Goal: Task Accomplishment & Management: Complete application form

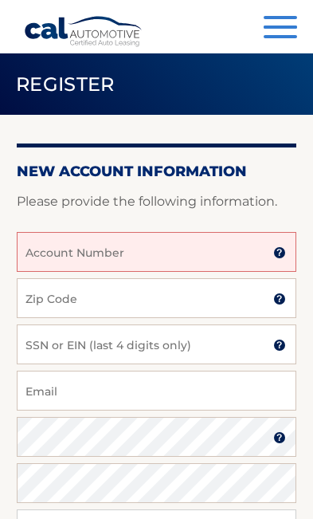
click at [187, 255] on input "Account Number" at bounding box center [157, 252] width 280 height 40
click at [204, 257] on input "Account Number" at bounding box center [157, 252] width 280 height 40
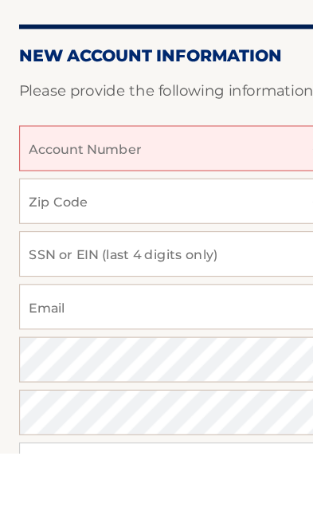
click at [164, 232] on input "Account Number" at bounding box center [157, 252] width 280 height 40
paste input "44455933685"
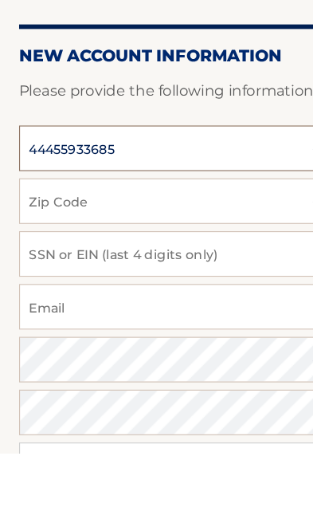
type input "44455933685"
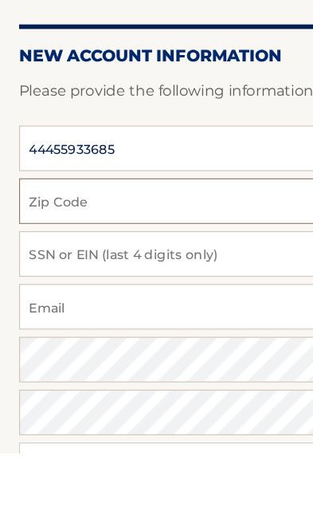
click at [185, 278] on input "Zip Code" at bounding box center [157, 298] width 280 height 40
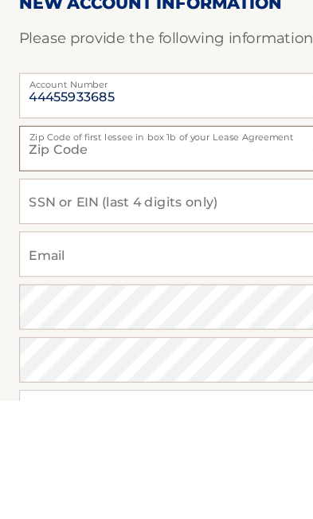
type input "11758"
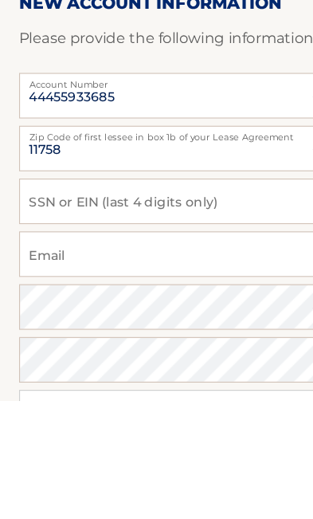
scroll to position [103, 0]
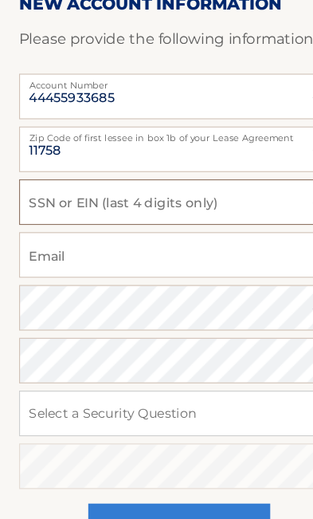
click at [214, 222] on input "SSN or EIN (last 4 digits only)" at bounding box center [157, 242] width 280 height 40
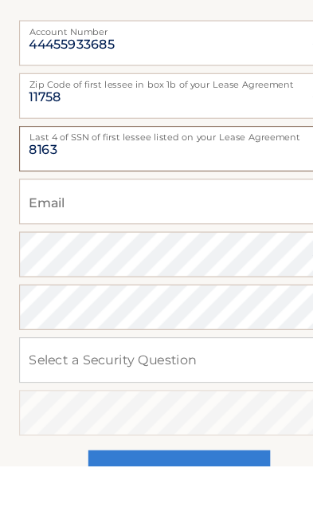
type input "8163"
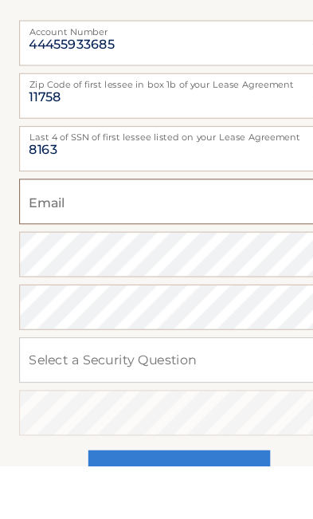
click at [198, 268] on input "Email" at bounding box center [157, 288] width 280 height 40
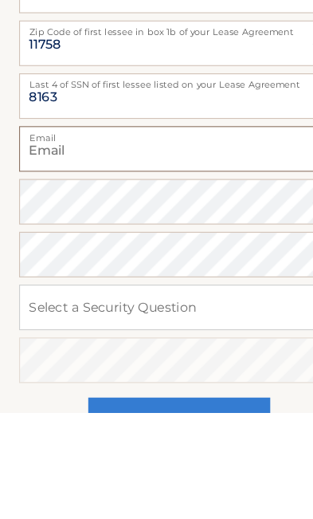
type input "[EMAIL_ADDRESS][DOMAIN_NAME]"
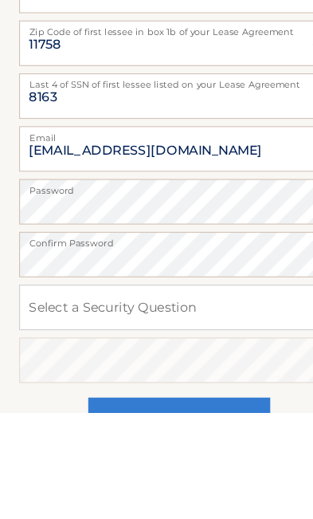
scroll to position [195, 0]
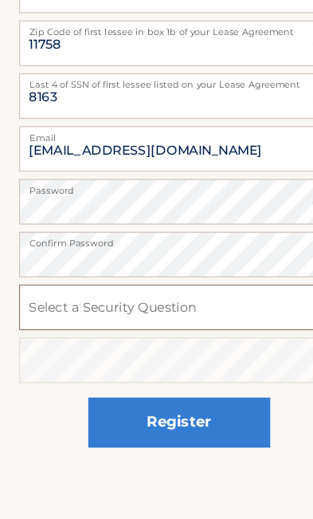
click at [219, 314] on select "Select a Security Question What was the name of your elementary school? What is…" at bounding box center [157, 334] width 280 height 40
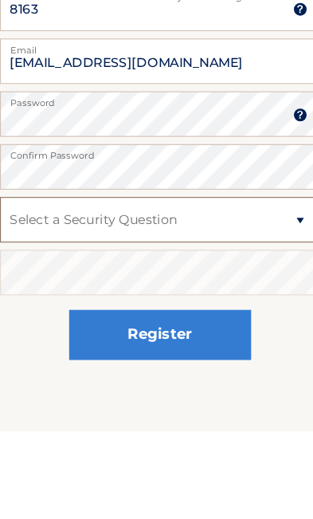
click at [260, 314] on select "Select a Security Question What was the name of your elementary school? What is…" at bounding box center [157, 334] width 280 height 40
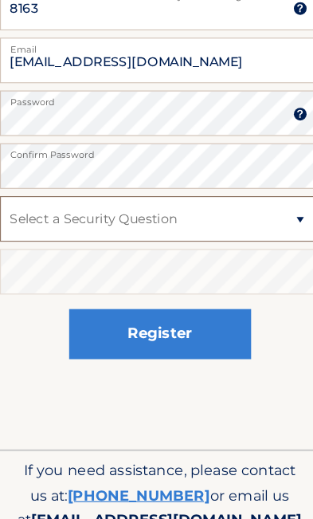
select select "5"
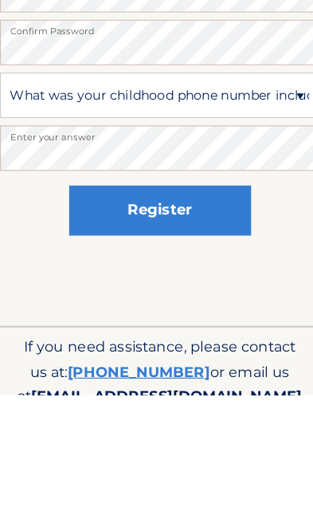
click at [182, 336] on button "Register" at bounding box center [156, 358] width 159 height 44
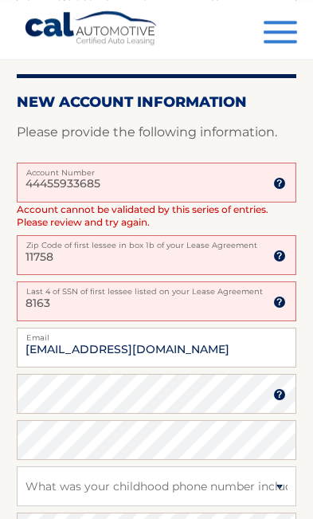
scroll to position [450, 0]
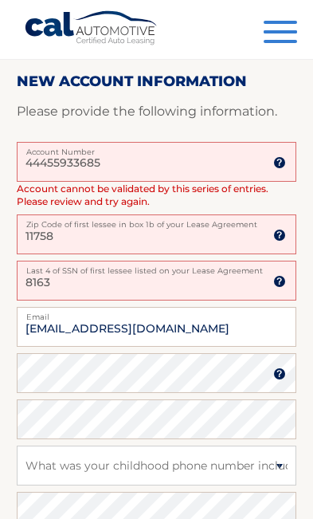
click at [82, 289] on input "8163" at bounding box center [157, 281] width 280 height 40
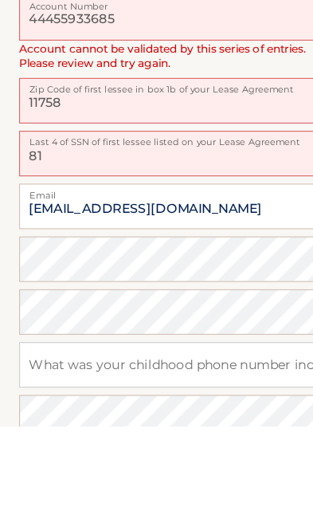
type input "8"
type input "9368"
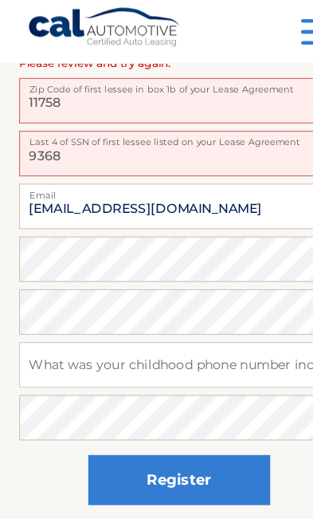
click at [182, 419] on button "Register" at bounding box center [156, 425] width 159 height 44
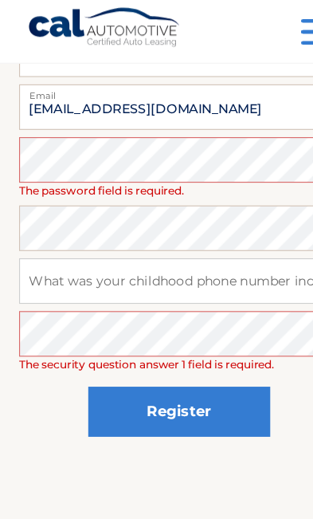
scroll to position [350, 2]
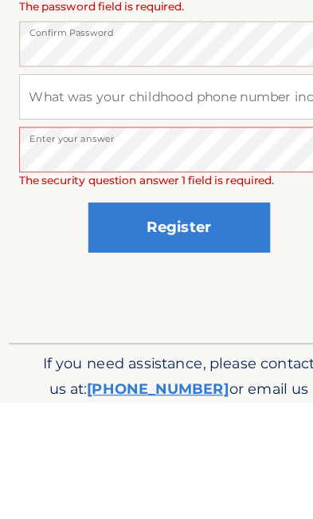
click at [195, 344] on button "Register" at bounding box center [156, 366] width 159 height 44
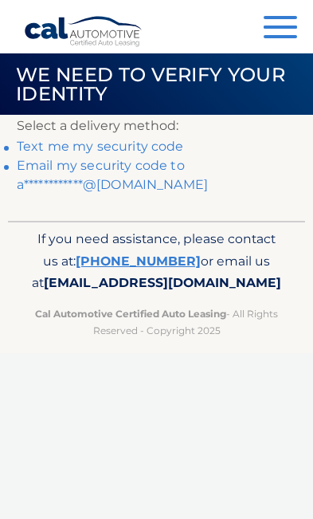
click at [163, 151] on link "Text me my security code" at bounding box center [100, 146] width 167 height 15
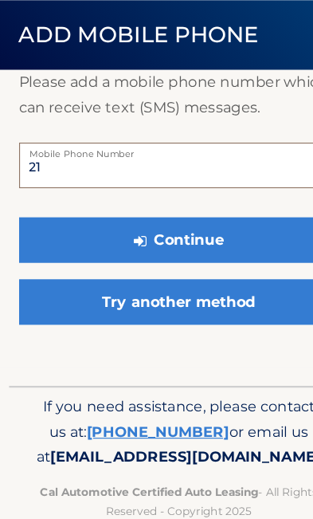
type input "2"
type input "5166551366"
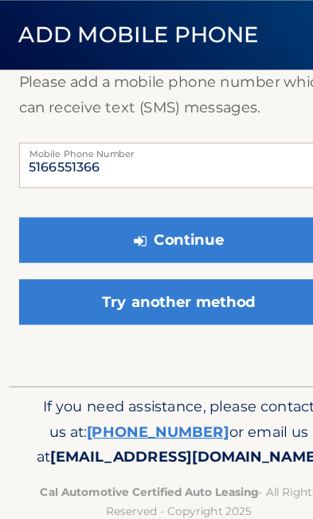
click at [171, 244] on button "Continue" at bounding box center [157, 264] width 280 height 40
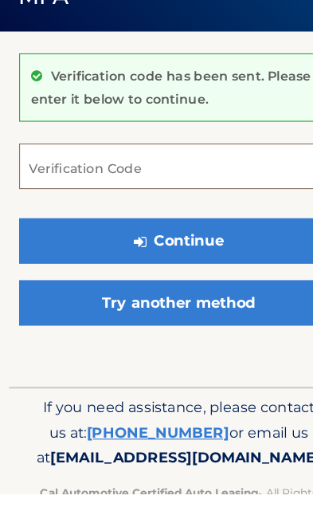
click at [143, 213] on input "Verification Code" at bounding box center [157, 233] width 280 height 40
type input "392869"
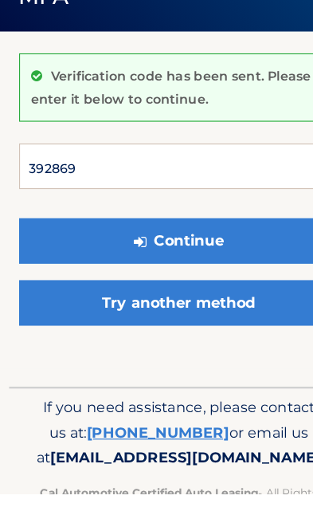
click at [156, 278] on button "Continue" at bounding box center [157, 298] width 280 height 40
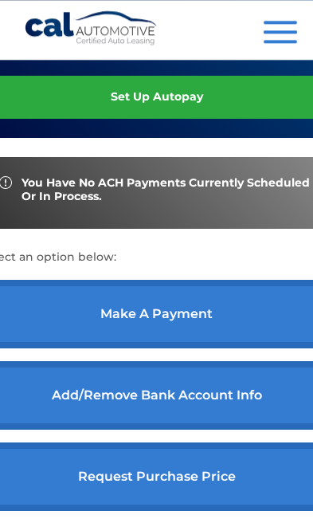
scroll to position [461, 0]
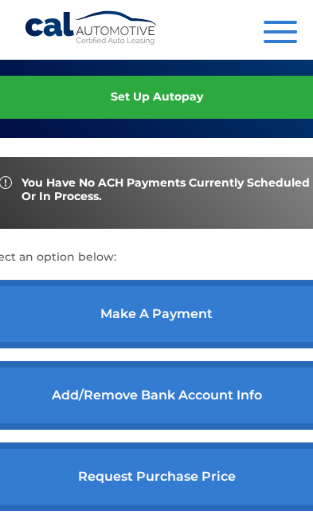
click at [193, 340] on link "make a payment" at bounding box center [157, 314] width 354 height 69
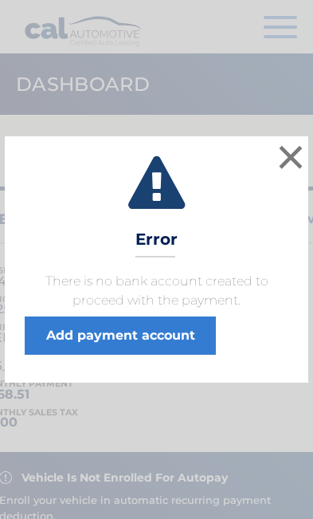
click at [295, 154] on button "×" at bounding box center [291, 157] width 32 height 32
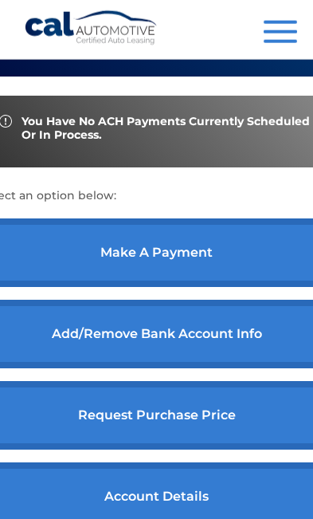
scroll to position [523, 0]
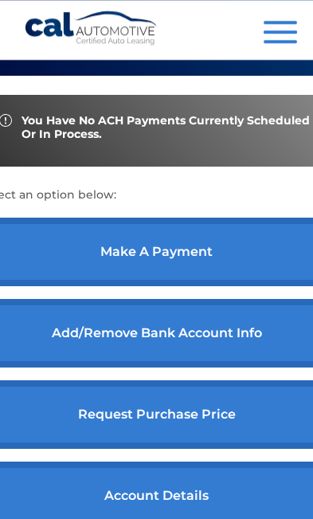
click at [214, 286] on link "make a payment" at bounding box center [157, 252] width 354 height 69
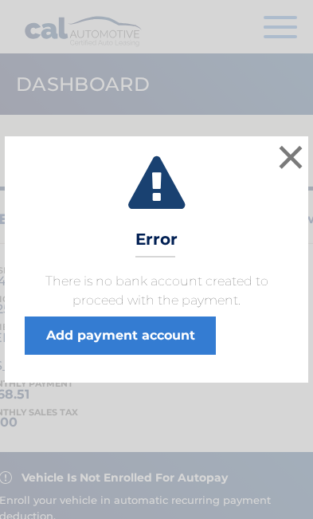
click at [172, 343] on link "Add payment account" at bounding box center [120, 335] width 191 height 38
click at [285, 151] on button "×" at bounding box center [291, 157] width 32 height 32
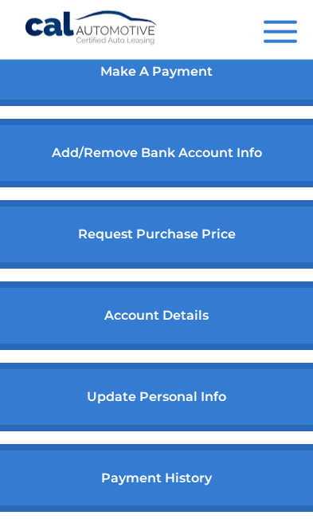
scroll to position [705, 0]
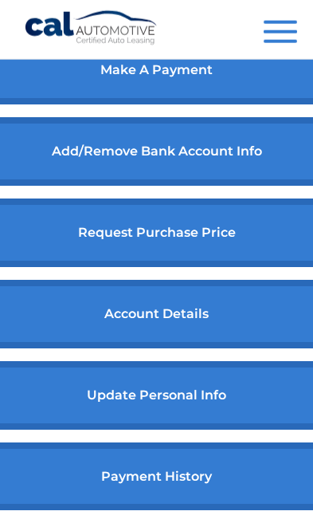
click at [222, 343] on link "account details" at bounding box center [157, 314] width 354 height 69
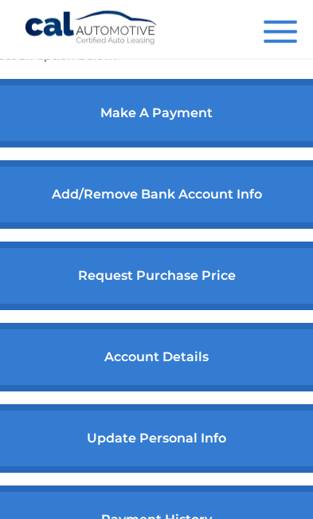
scroll to position [648, 0]
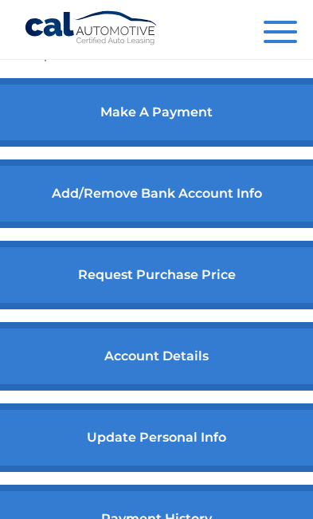
click at [199, 133] on link "make a payment" at bounding box center [157, 112] width 354 height 69
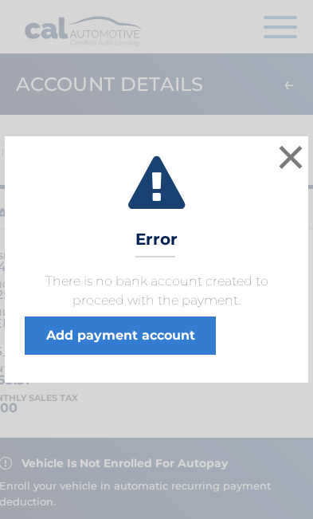
click at [167, 335] on link "Add payment account" at bounding box center [120, 335] width 191 height 38
click at [294, 159] on button "×" at bounding box center [291, 157] width 32 height 32
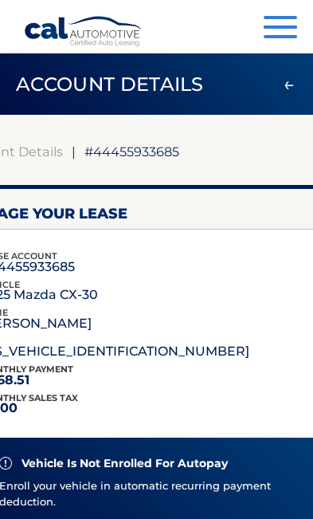
click at [281, 31] on button "Menu" at bounding box center [280, 29] width 33 height 26
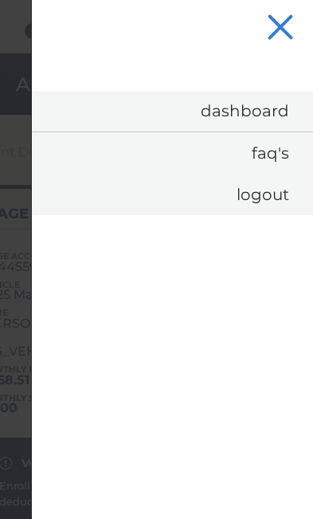
click at [271, 110] on link "Dashboard" at bounding box center [172, 111] width 281 height 41
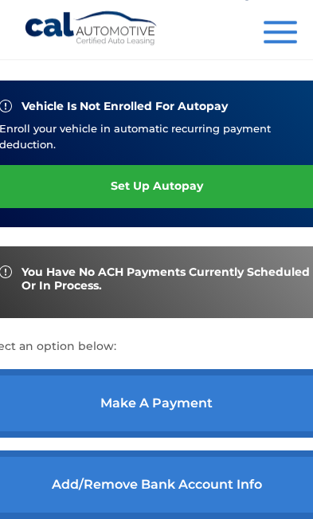
scroll to position [382, 0]
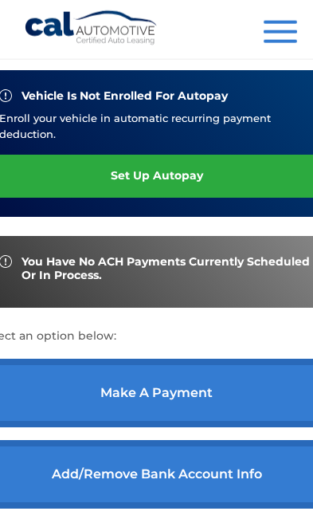
click at [222, 282] on span "You have no ACH payments currently scheduled or in process." at bounding box center [168, 268] width 293 height 27
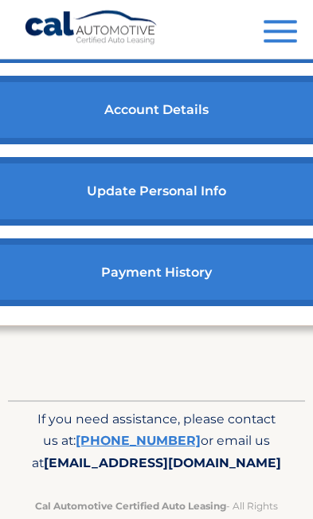
scroll to position [908, 0]
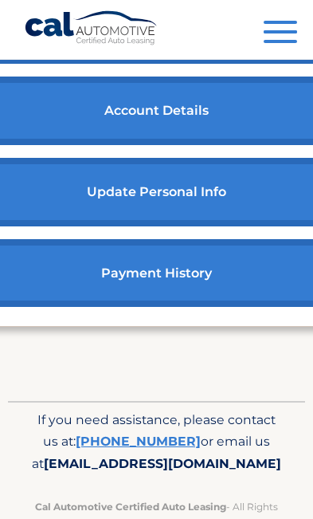
click at [170, 292] on link "payment history" at bounding box center [157, 273] width 354 height 69
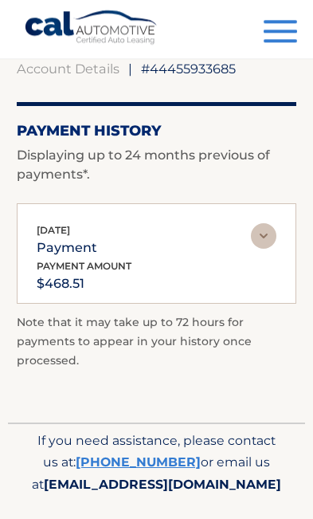
scroll to position [82, 0]
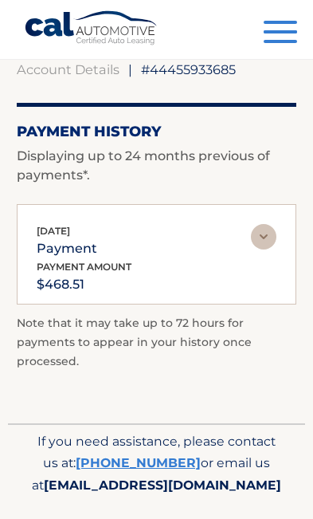
click at [124, 462] on link "[PHONE_NUMBER]" at bounding box center [138, 462] width 125 height 15
